Goal: Find specific page/section: Find specific page/section

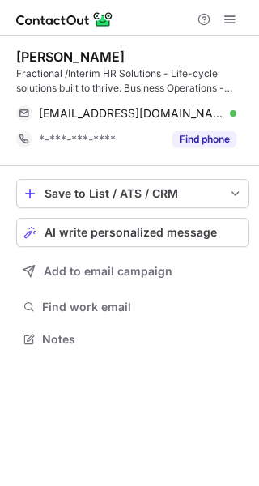
scroll to position [328, 259]
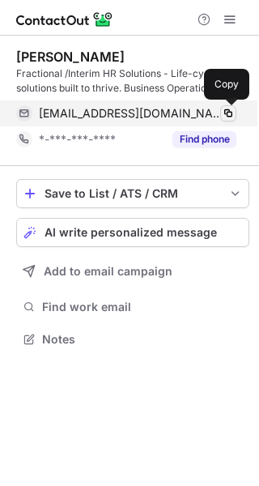
click at [235, 109] on button at bounding box center [228, 113] width 16 height 16
